Goal: Task Accomplishment & Management: Manage account settings

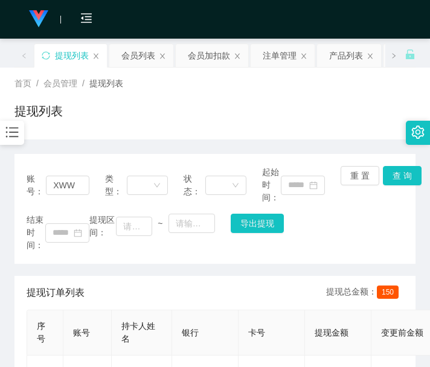
drag, startPoint x: 138, startPoint y: 106, endPoint x: 153, endPoint y: 95, distance: 18.6
click at [138, 106] on div "提现列表" at bounding box center [215, 116] width 401 height 28
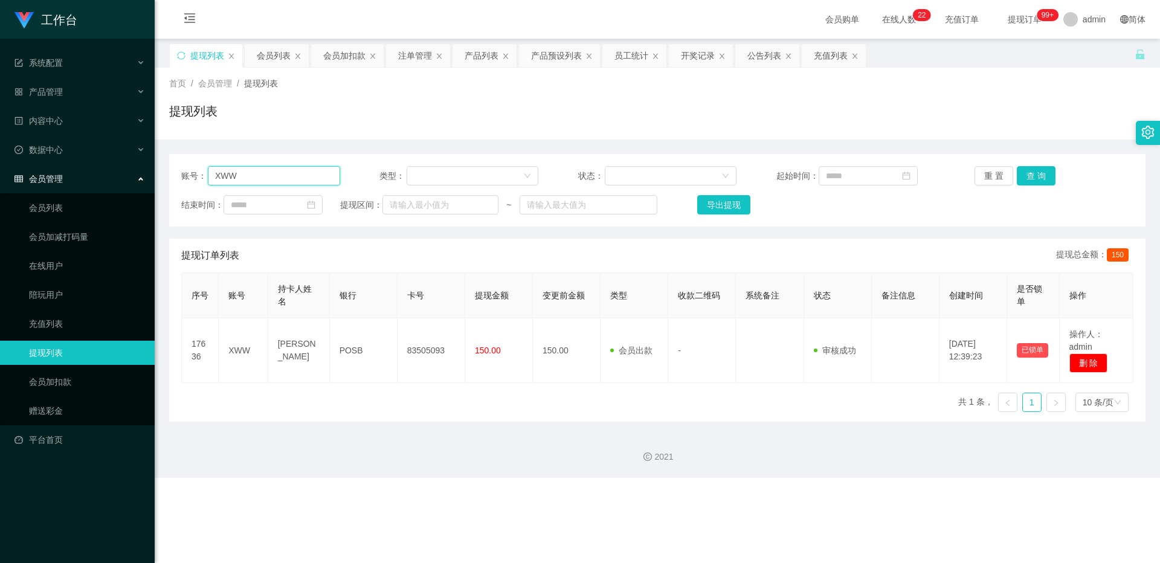
click at [307, 172] on input "XWW" at bounding box center [274, 175] width 132 height 19
paste input "bcytb0701"
type input "bcytb0701"
click at [430, 179] on button "查 询" at bounding box center [1036, 175] width 39 height 19
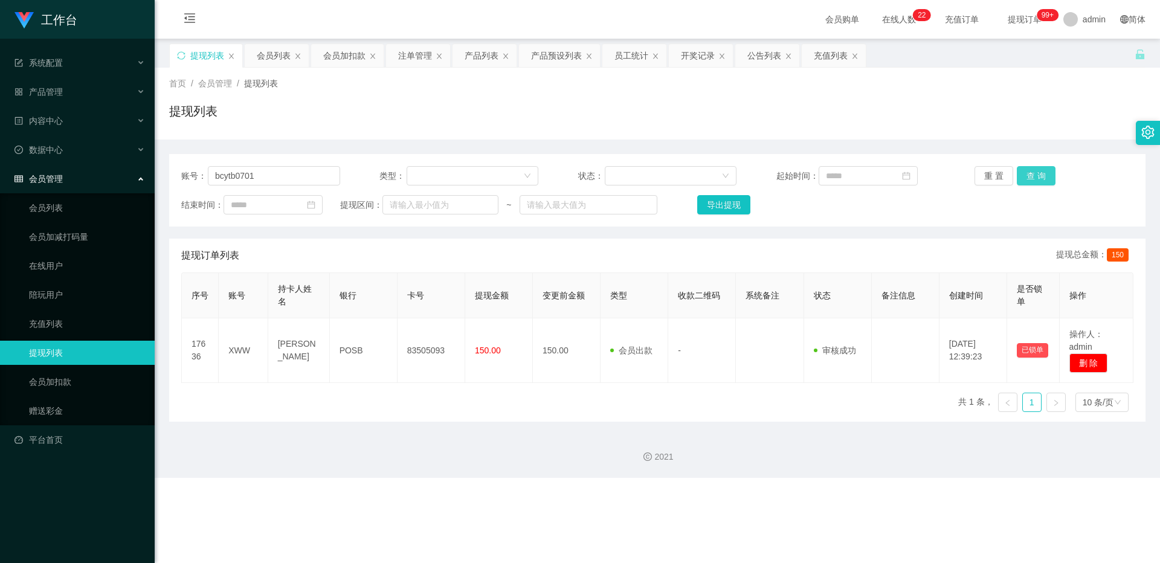
click at [430, 179] on div "重 置 查 询" at bounding box center [1054, 175] width 159 height 19
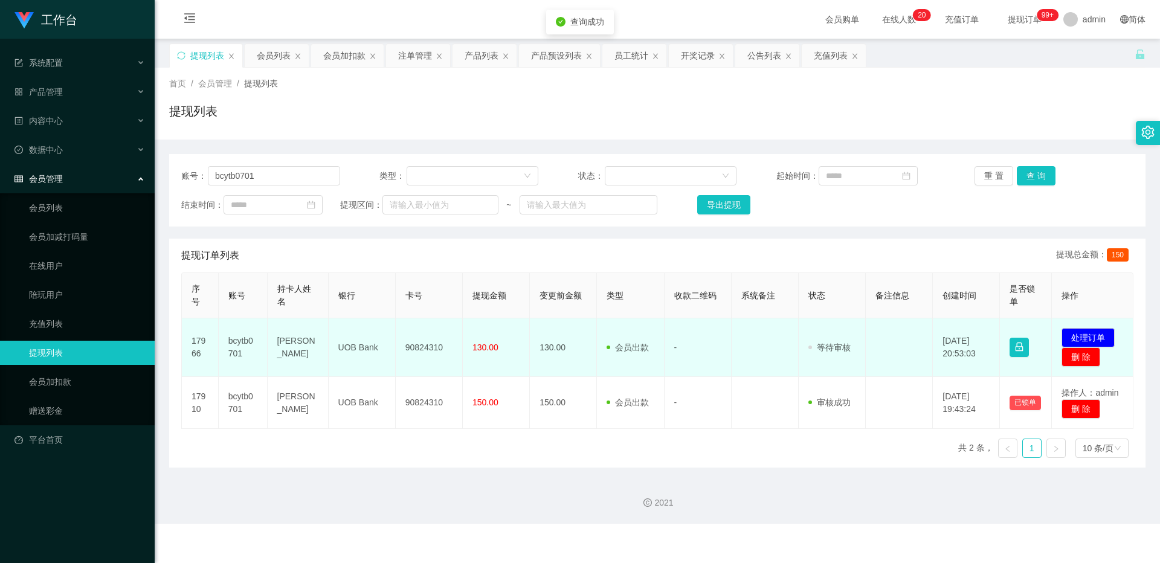
click at [430, 340] on td "90824310" at bounding box center [429, 348] width 67 height 59
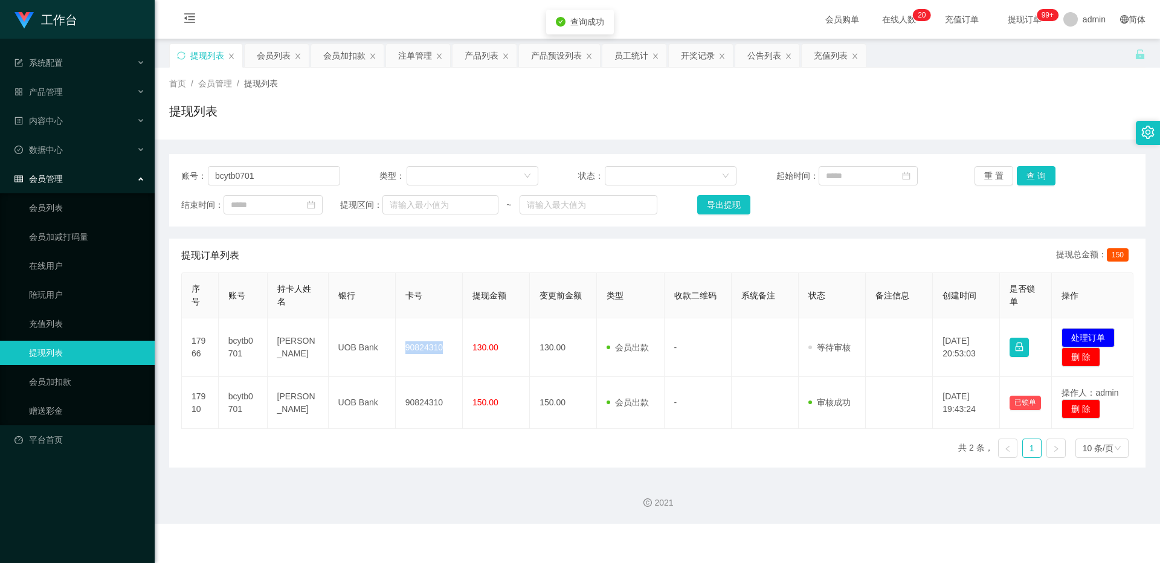
copy td "90824310"
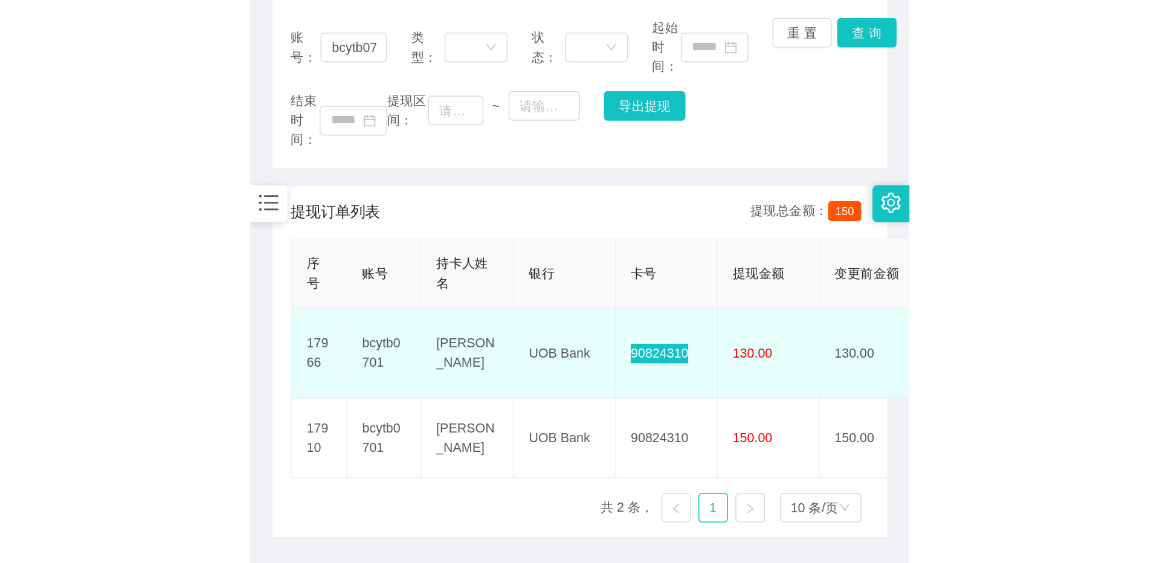
scroll to position [194, 0]
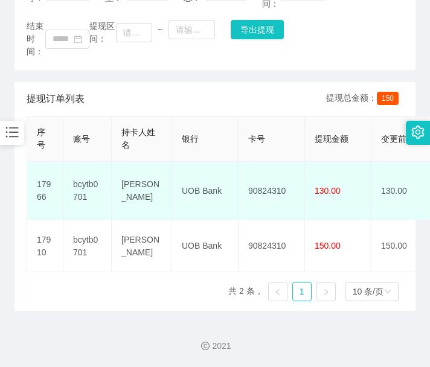
click at [196, 166] on td "UOB Bank" at bounding box center [205, 191] width 66 height 59
click at [282, 175] on td "90824310" at bounding box center [272, 191] width 66 height 59
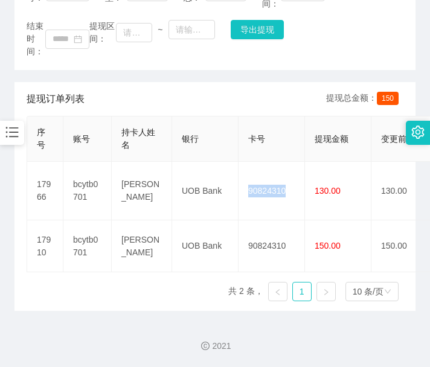
copy td "90824310"
drag, startPoint x: 175, startPoint y: 99, endPoint x: 185, endPoint y: 95, distance: 10.1
click at [175, 99] on div "提现订单列表 提现总金额： 150" at bounding box center [215, 99] width 377 height 34
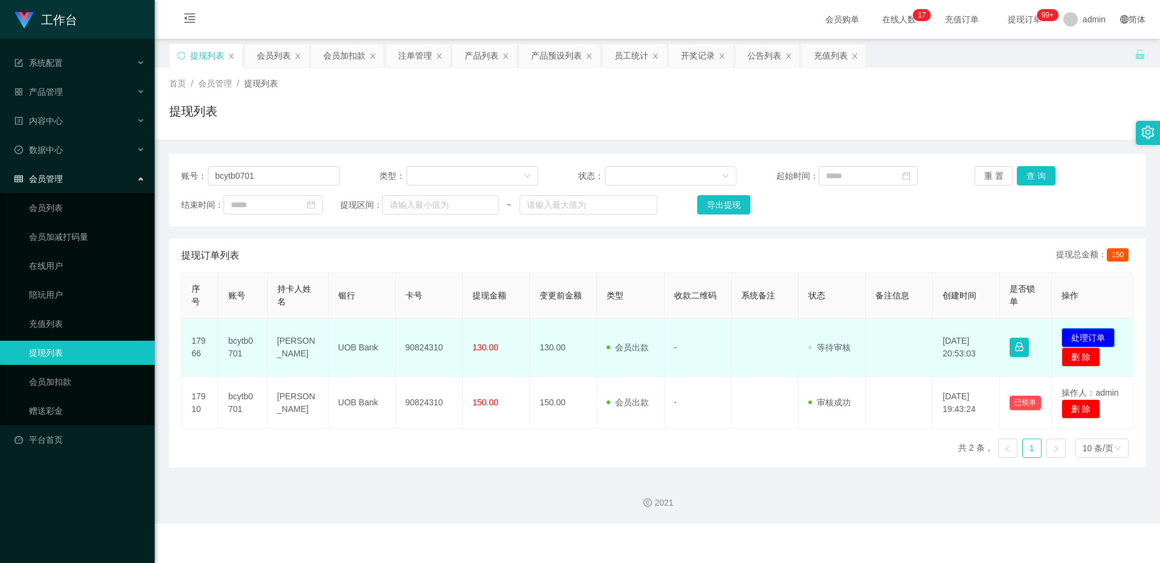
click at [430, 337] on button "处理订单" at bounding box center [1088, 337] width 53 height 19
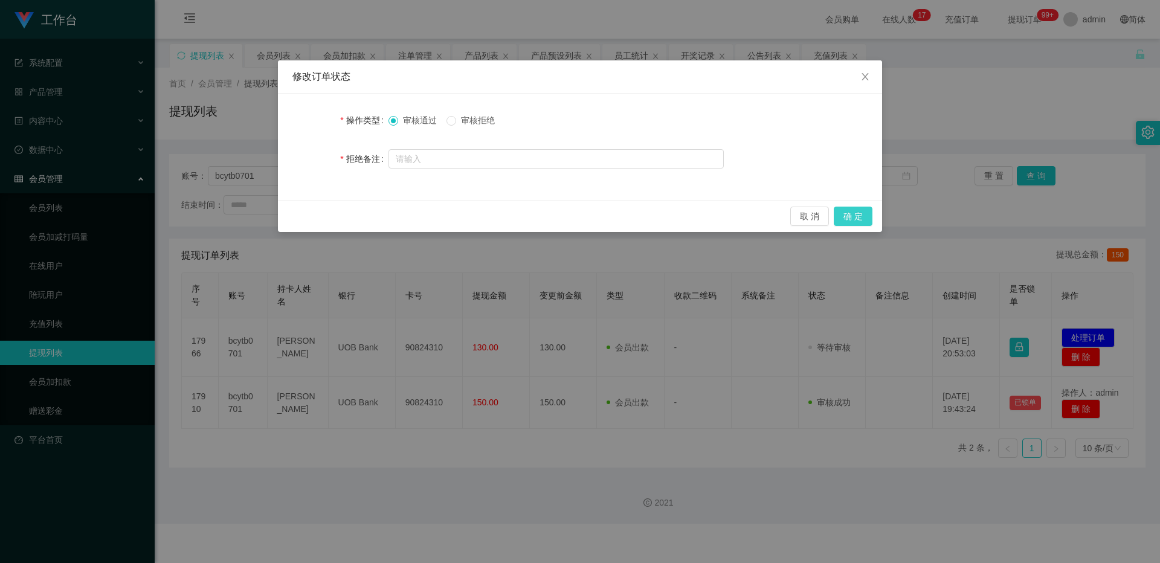
click at [430, 215] on button "确 定" at bounding box center [853, 216] width 39 height 19
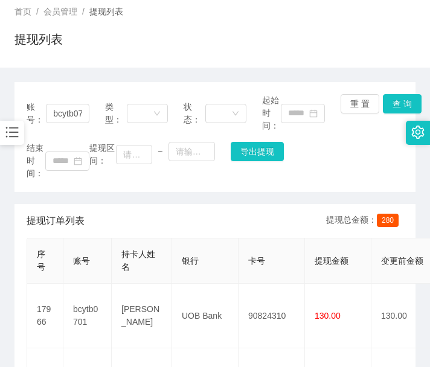
scroll to position [101, 0]
